Goal: Task Accomplishment & Management: Use online tool/utility

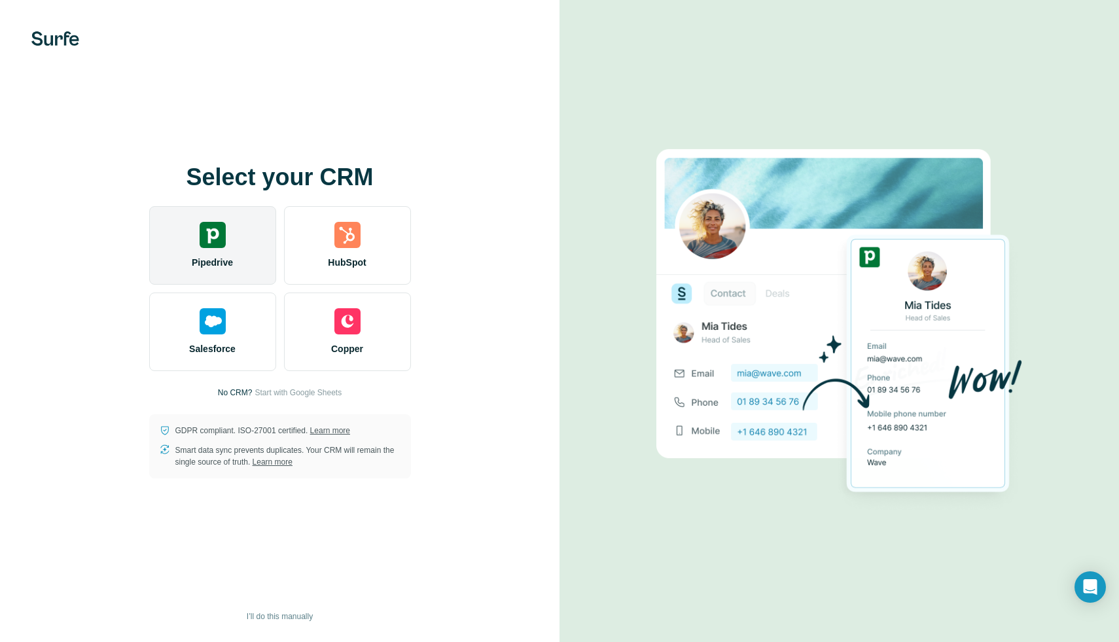
click at [219, 249] on div "Pipedrive" at bounding box center [212, 245] width 127 height 79
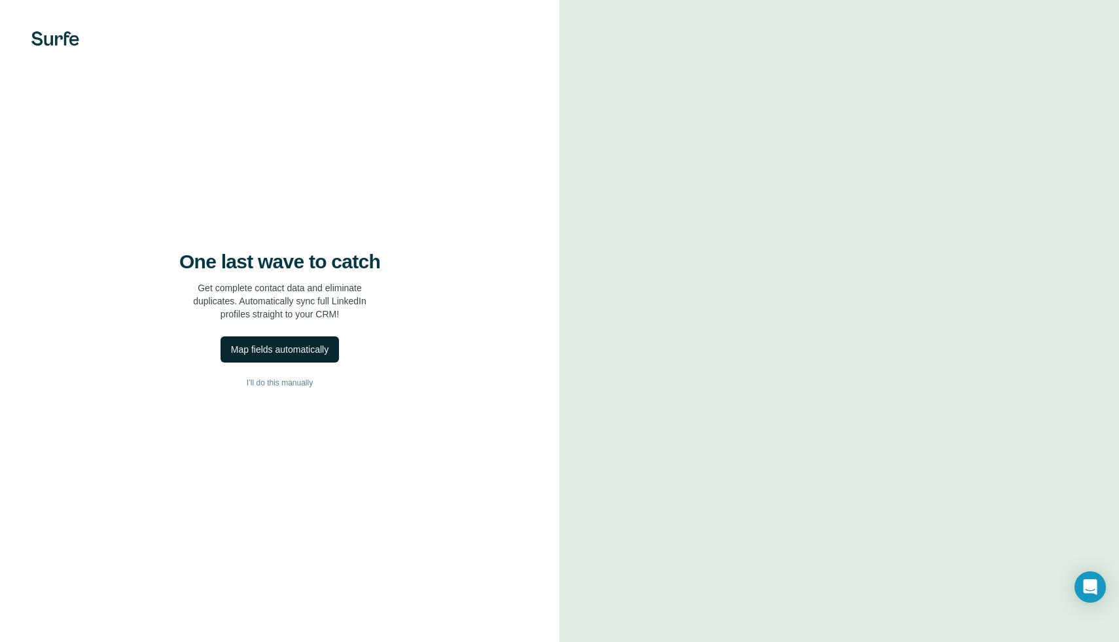
click at [311, 352] on div "Map fields automatically" at bounding box center [279, 349] width 97 height 13
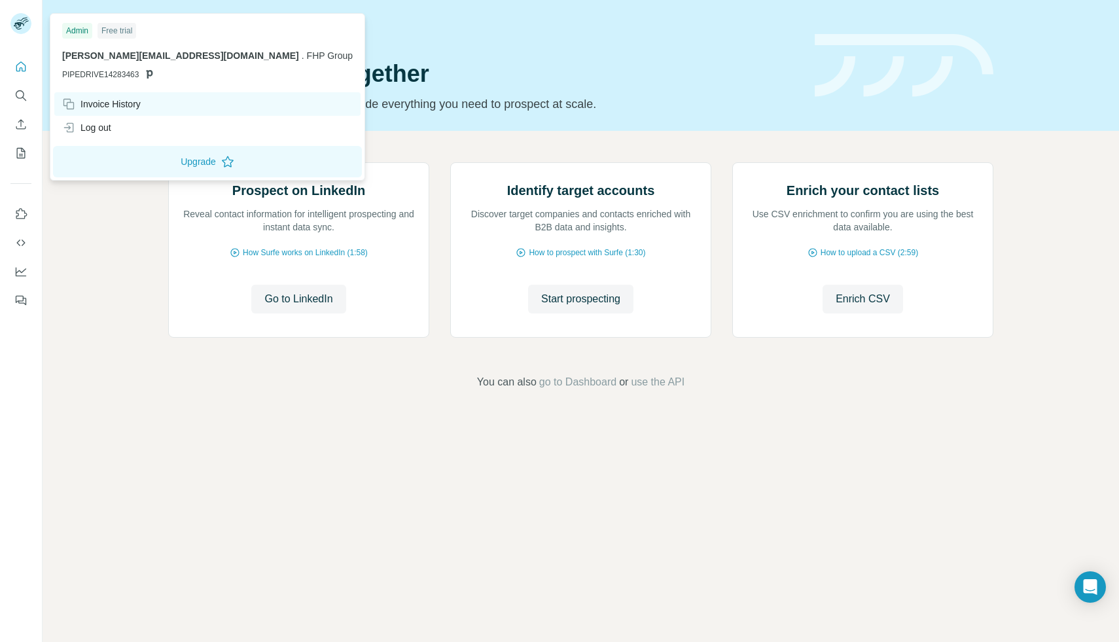
click at [131, 105] on div "Invoice History" at bounding box center [101, 103] width 79 height 13
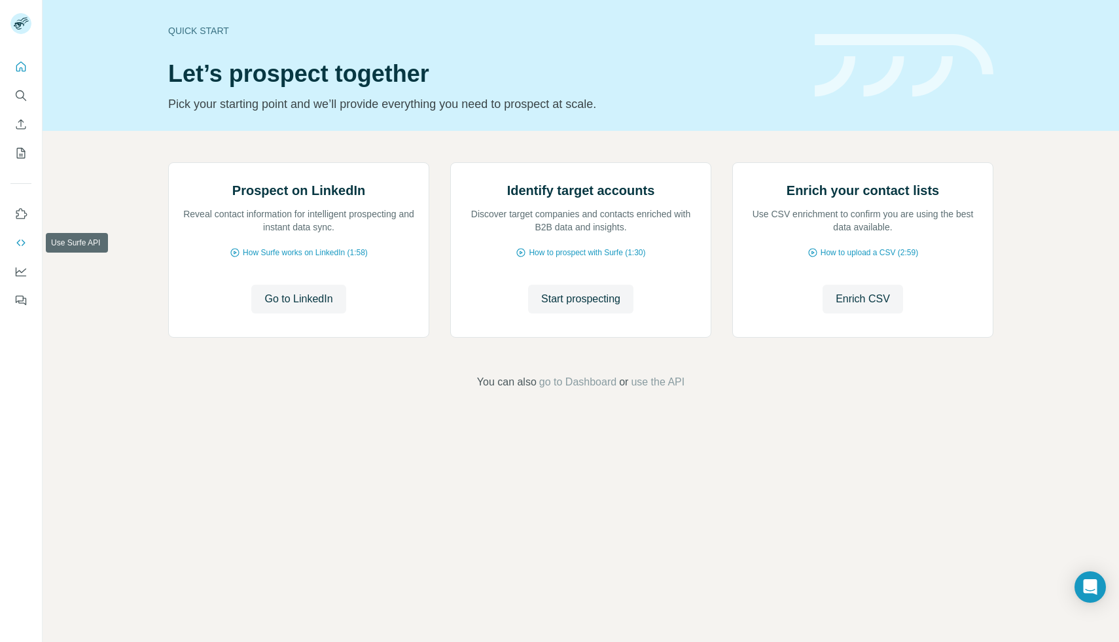
click at [22, 243] on icon "Use Surfe API" at bounding box center [20, 242] width 13 height 13
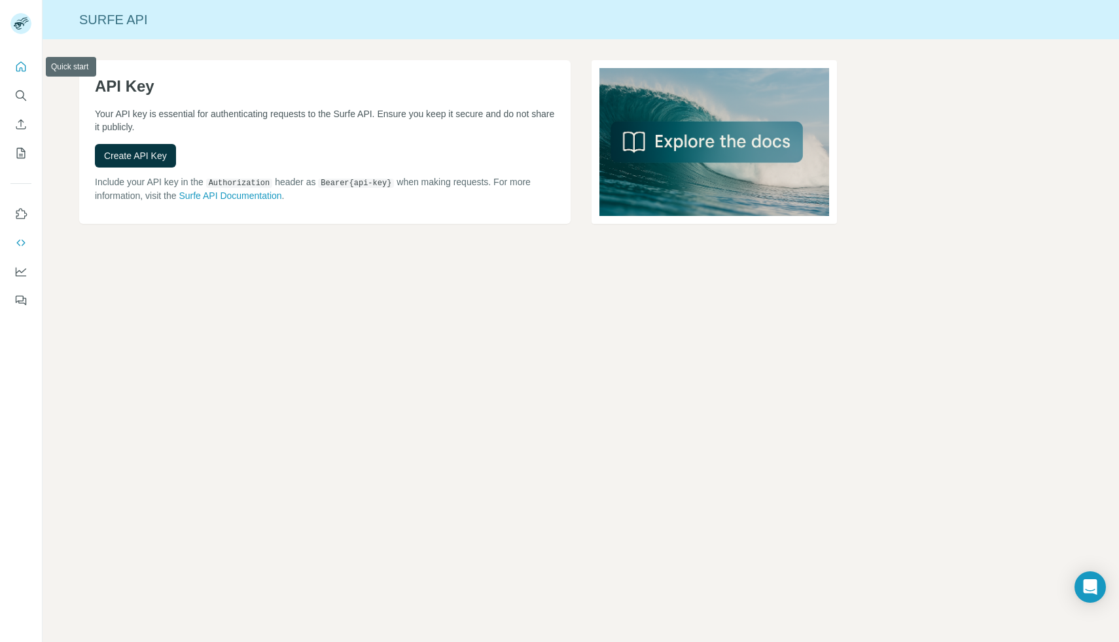
click at [19, 63] on icon "Quick start" at bounding box center [21, 66] width 10 height 10
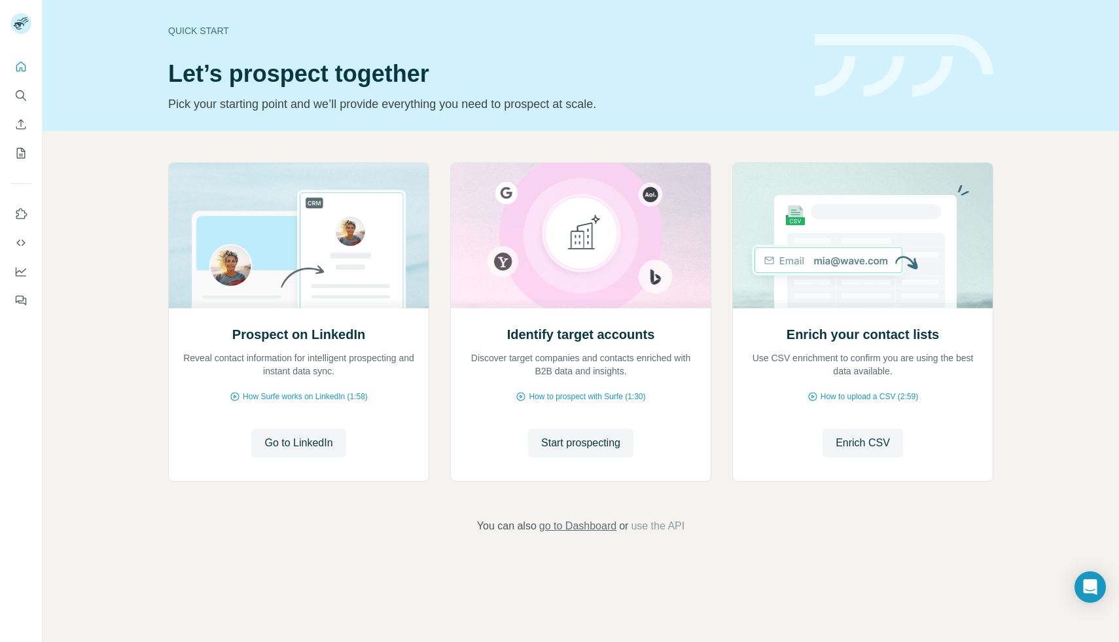
click at [564, 529] on span "go to Dashboard" at bounding box center [577, 526] width 77 height 16
click at [609, 527] on span "go to Dashboard" at bounding box center [577, 526] width 77 height 16
